Goal: Task Accomplishment & Management: Complete application form

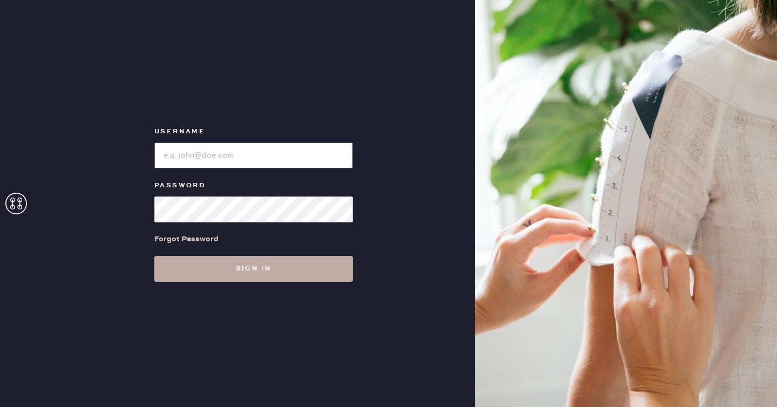
type input "reformationlajolla"
click at [252, 271] on button "Sign in" at bounding box center [253, 269] width 199 height 26
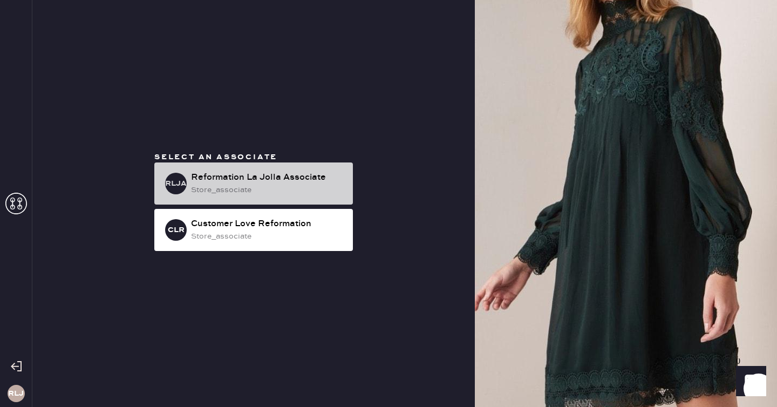
click at [268, 192] on div "store_associate" at bounding box center [267, 190] width 153 height 12
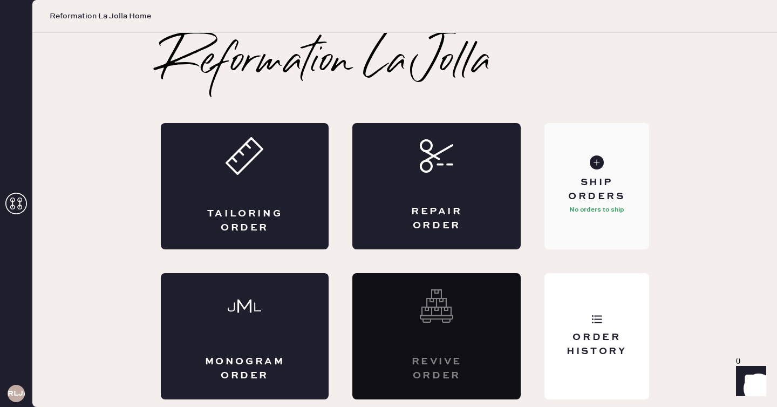
click at [620, 226] on div "Ship Orders No orders to ship" at bounding box center [596, 186] width 104 height 126
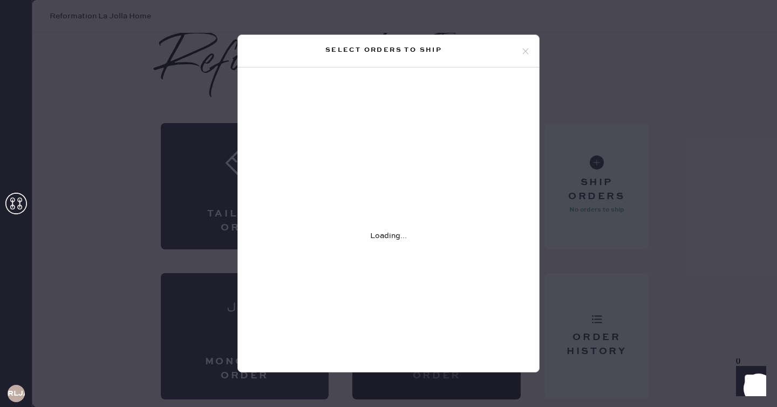
click at [519, 54] on div "Select orders to ship" at bounding box center [384, 50] width 274 height 13
click at [523, 53] on use at bounding box center [526, 51] width 6 height 6
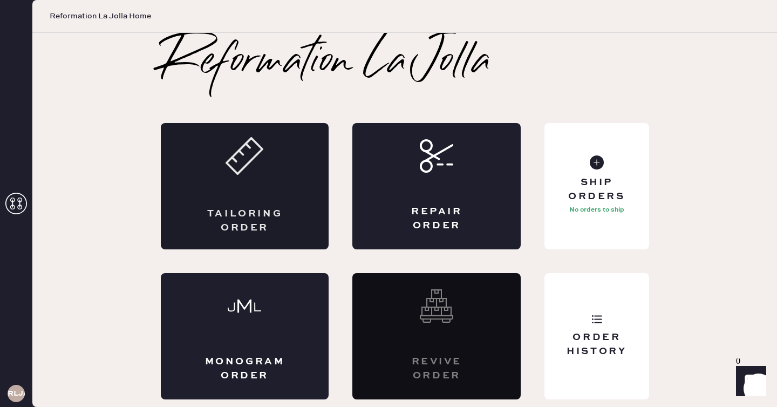
click at [272, 229] on div "Tailoring Order" at bounding box center [245, 220] width 82 height 27
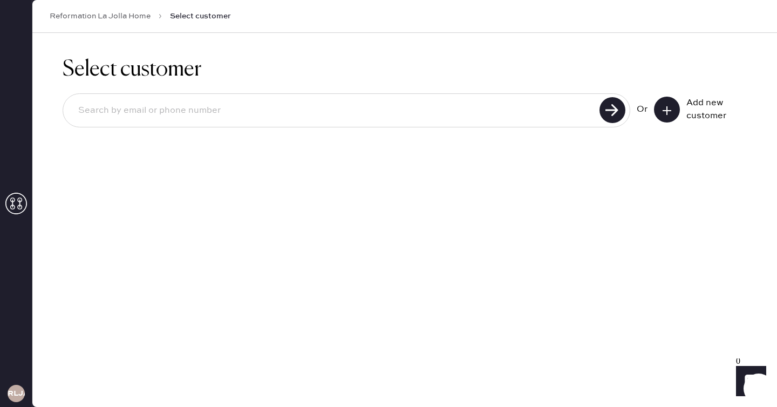
click at [662, 113] on icon at bounding box center [666, 110] width 11 height 11
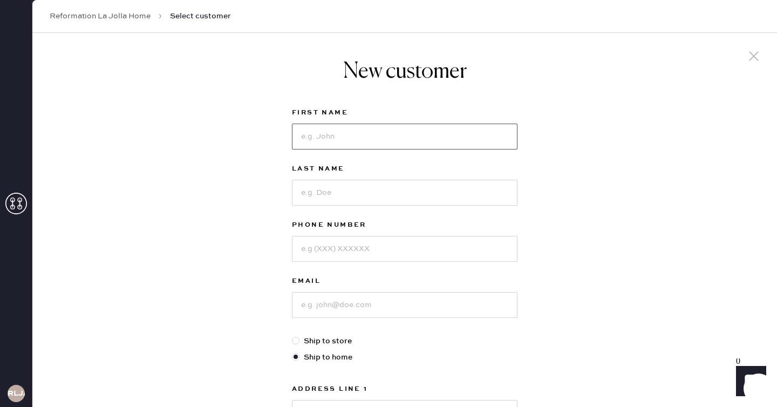
click at [363, 137] on input at bounding box center [405, 137] width 226 height 26
type input "a"
type input "aya"
click at [377, 191] on input at bounding box center [405, 193] width 226 height 26
type input "Chabayta"
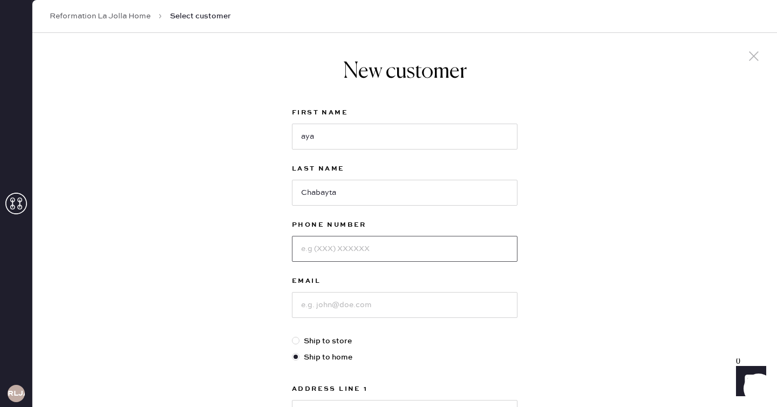
click at [372, 244] on input at bounding box center [405, 249] width 226 height 26
type input "8588805599"
click at [343, 305] on input at bounding box center [405, 305] width 226 height 26
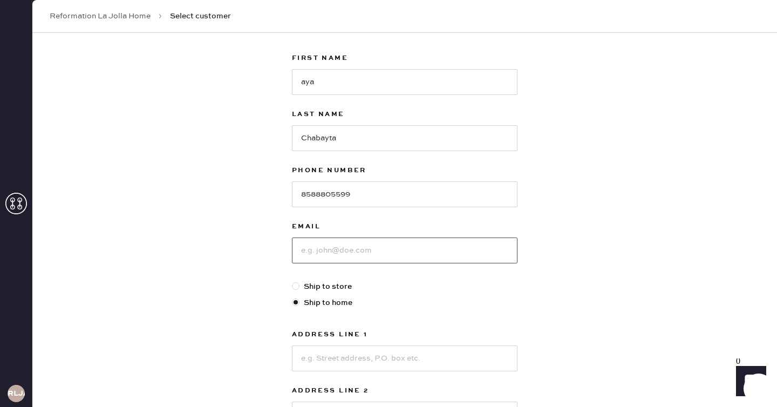
scroll to position [60, 0]
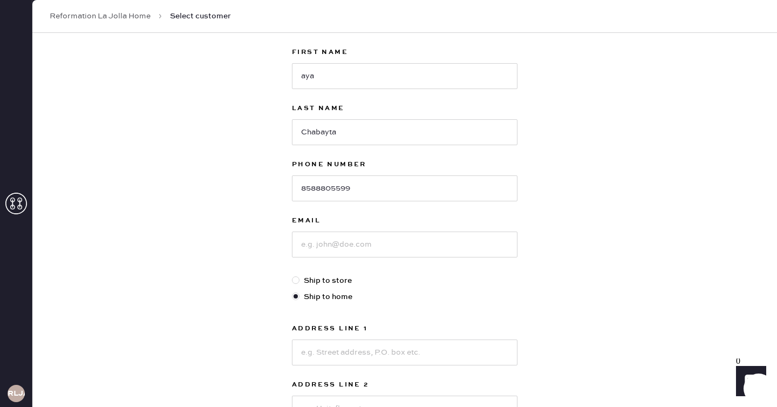
click at [436, 322] on label "Address Line 1" at bounding box center [405, 328] width 226 height 13
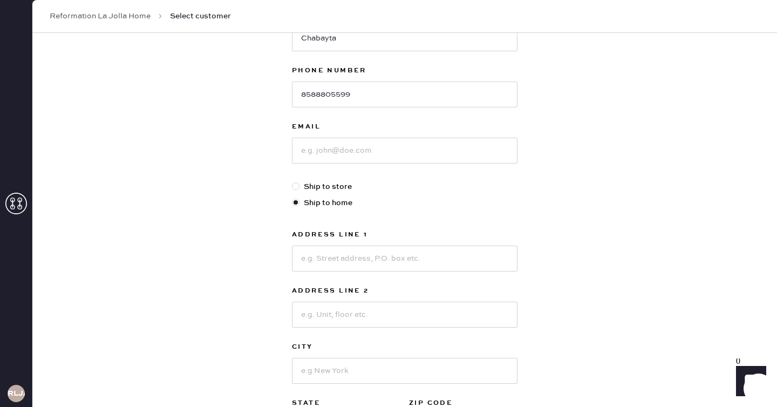
scroll to position [156, 0]
click at [393, 155] on input at bounding box center [405, 149] width 226 height 26
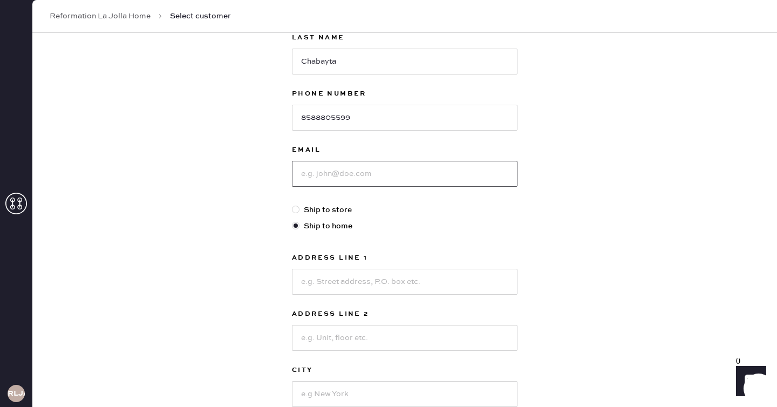
scroll to position [162, 0]
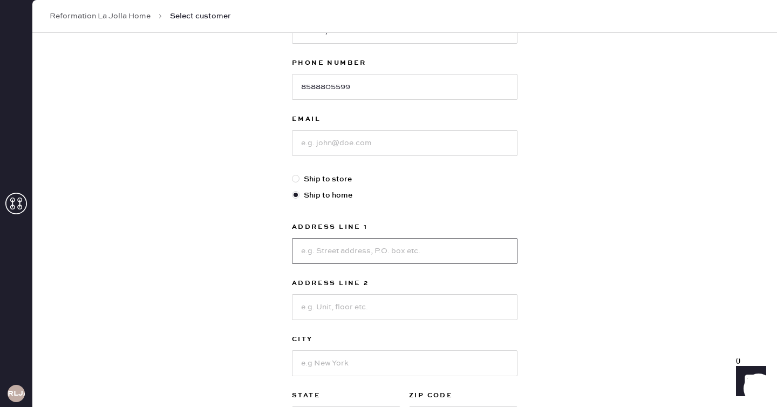
click at [311, 244] on input at bounding box center [405, 251] width 226 height 26
click at [327, 141] on input at bounding box center [405, 143] width 226 height 26
click at [498, 147] on input at bounding box center [405, 143] width 226 height 26
click at [475, 145] on input at bounding box center [405, 143] width 226 height 26
click at [334, 137] on input at bounding box center [405, 143] width 226 height 26
